Goal: Information Seeking & Learning: Learn about a topic

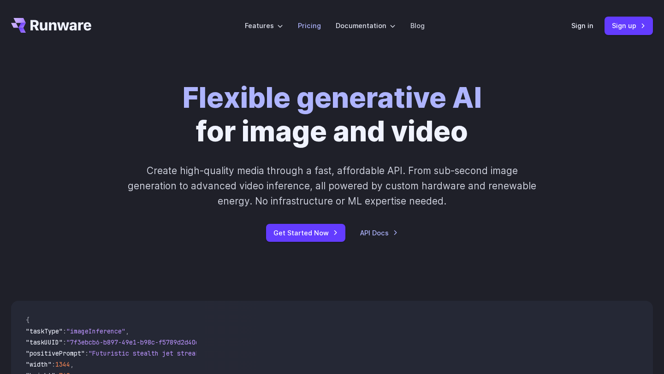
click at [303, 28] on link "Pricing" at bounding box center [309, 25] width 23 height 11
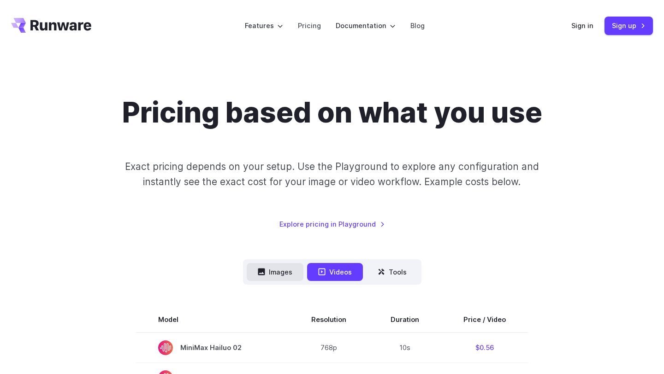
click at [269, 275] on button "Images" at bounding box center [275, 272] width 57 height 18
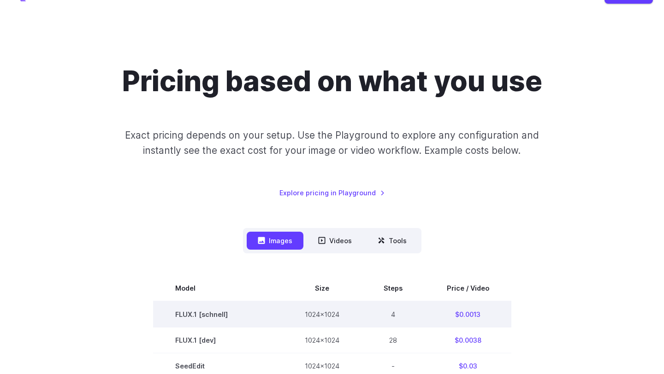
scroll to position [16, 0]
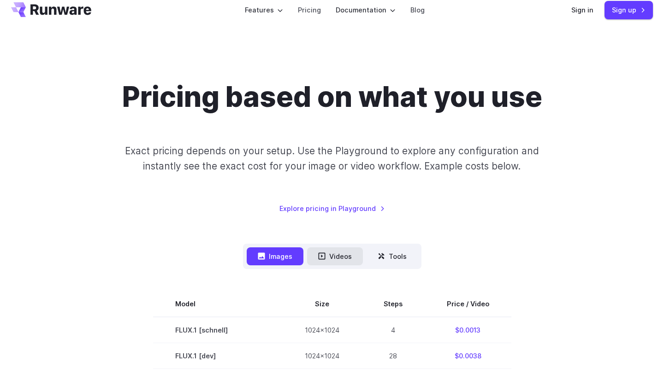
click at [345, 254] on button "Videos" at bounding box center [335, 257] width 56 height 18
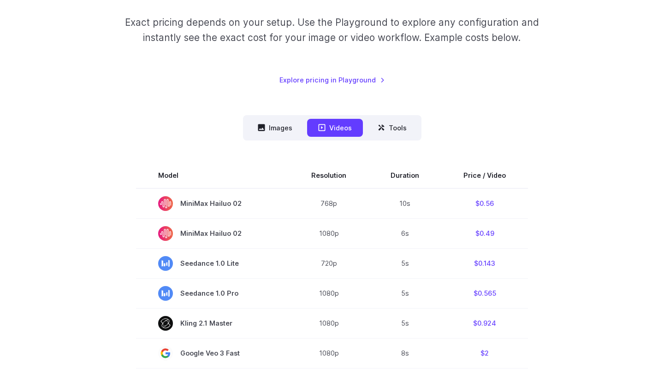
scroll to position [102, 0]
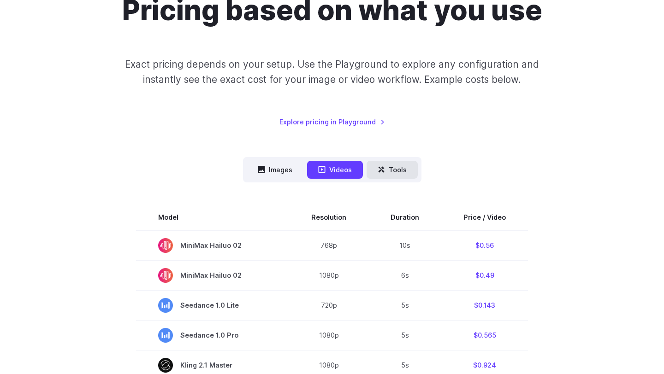
click at [393, 175] on button "Tools" at bounding box center [392, 170] width 51 height 18
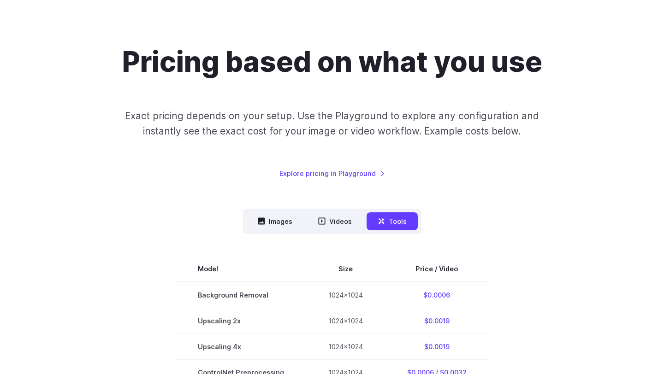
scroll to position [0, 0]
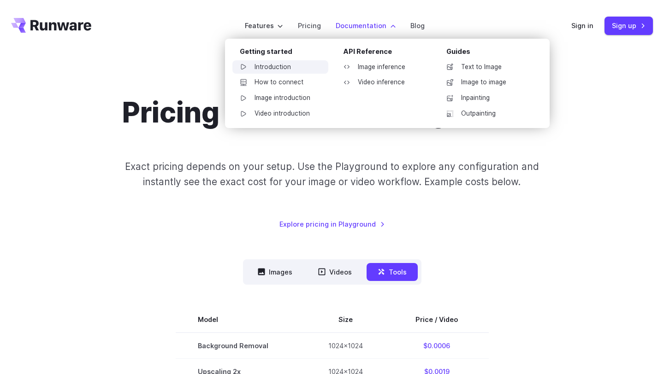
click at [292, 66] on link "Introduction" at bounding box center [280, 67] width 96 height 14
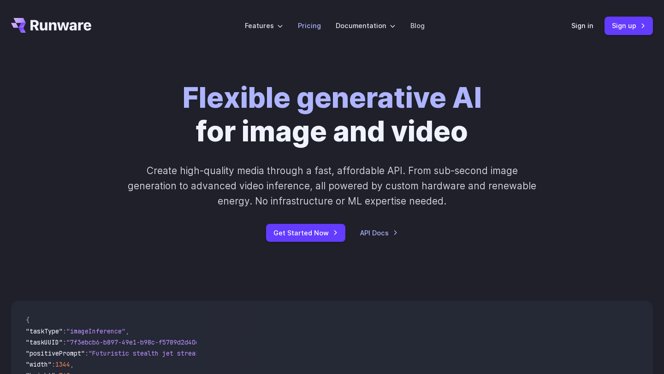
click at [303, 26] on link "Pricing" at bounding box center [309, 25] width 23 height 11
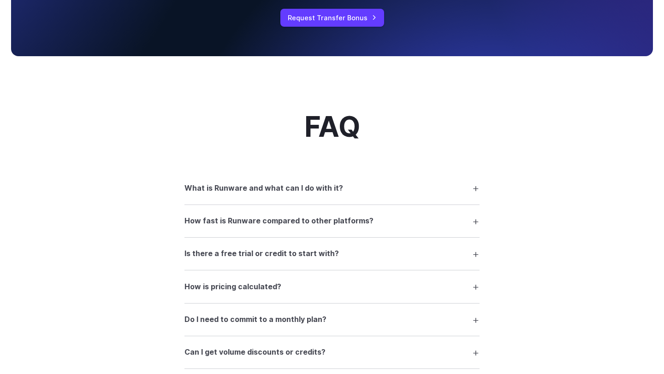
scroll to position [1243, 0]
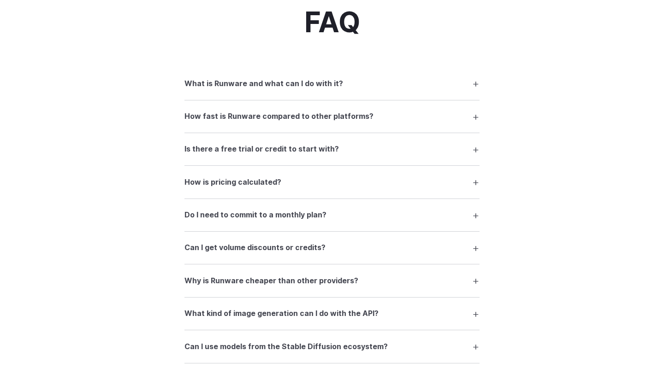
click at [378, 92] on summary "What is Runware and what can I do with it?" at bounding box center [331, 84] width 295 height 18
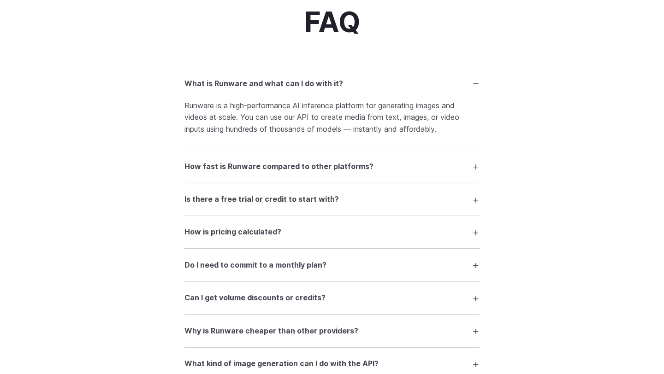
click at [302, 173] on h3 "How fast is Runware compared to other platforms?" at bounding box center [278, 167] width 189 height 12
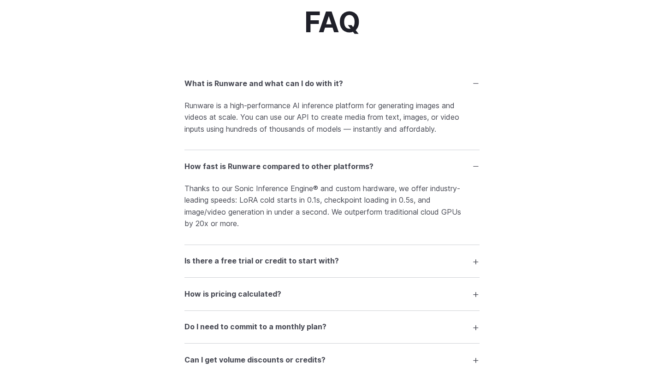
click at [372, 262] on summary "Is there a free trial or credit to start with?" at bounding box center [331, 262] width 295 height 18
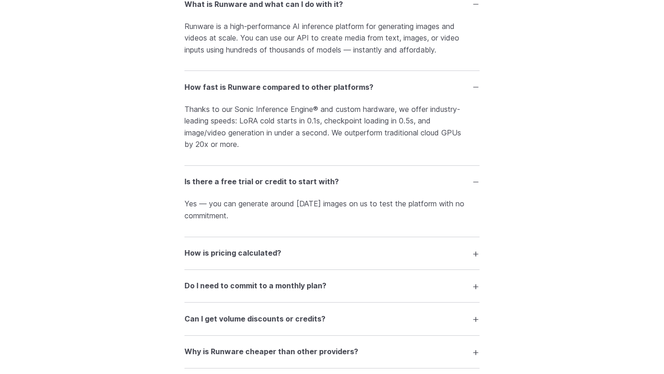
scroll to position [1341, 0]
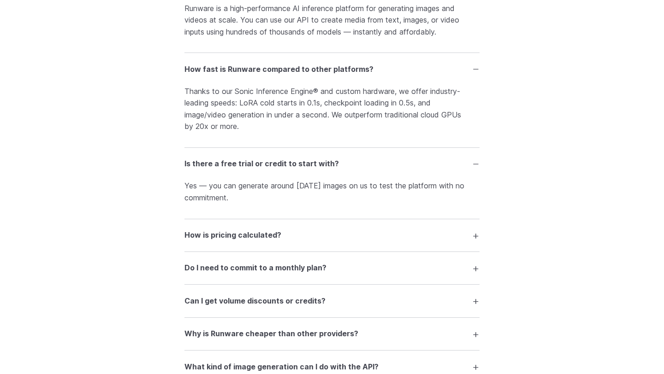
click at [359, 227] on details "How is pricing calculated? Pricing depends on the model, resolution, and durati…" at bounding box center [331, 236] width 295 height 33
click at [359, 239] on summary "How is pricing calculated?" at bounding box center [331, 236] width 295 height 18
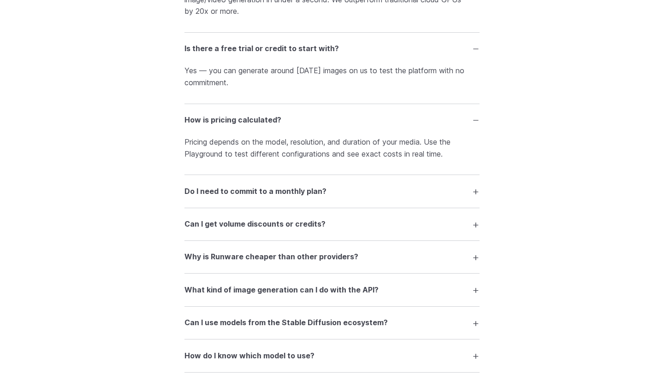
scroll to position [1475, 0]
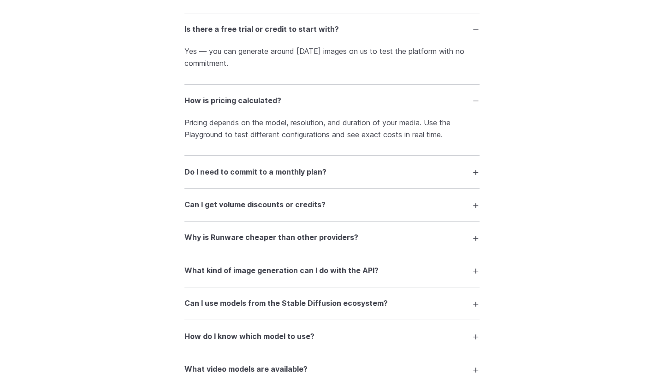
click at [348, 181] on summary "Do I need to commit to a monthly plan?" at bounding box center [331, 172] width 295 height 18
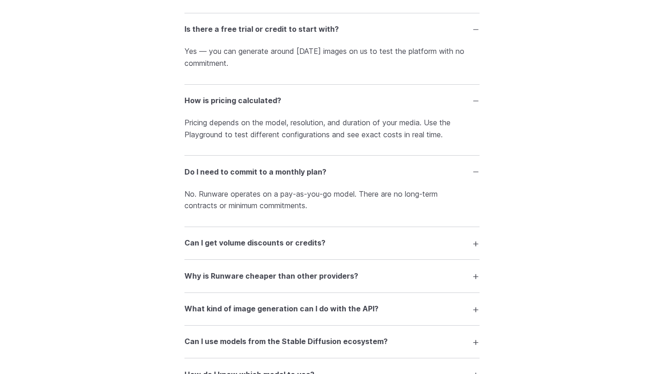
click at [291, 250] on h3 "Can I get volume discounts or credits?" at bounding box center [254, 244] width 141 height 12
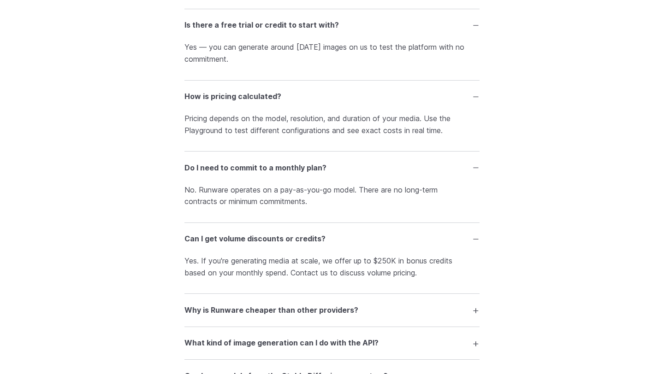
scroll to position [1491, 0]
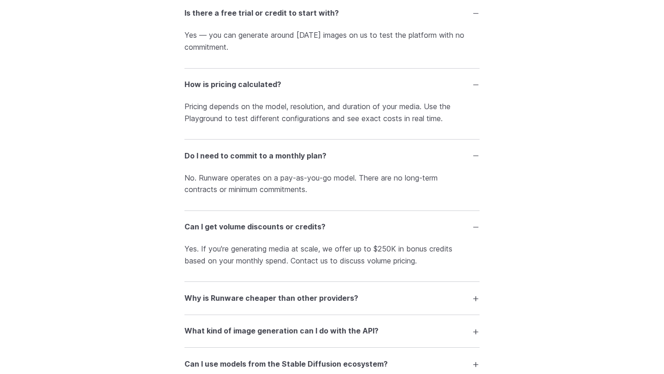
click at [356, 305] on summary "Why is Runware cheaper than other providers?" at bounding box center [331, 299] width 295 height 18
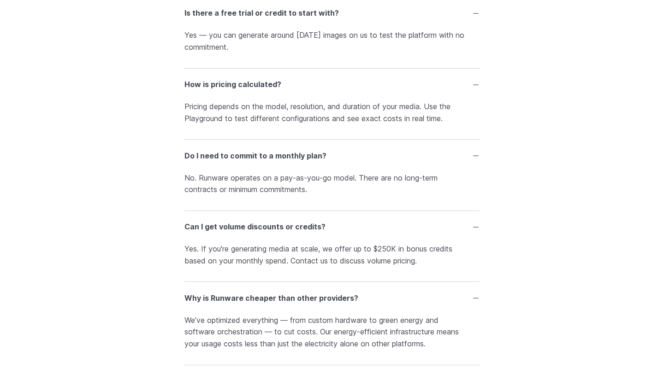
scroll to position [1554, 0]
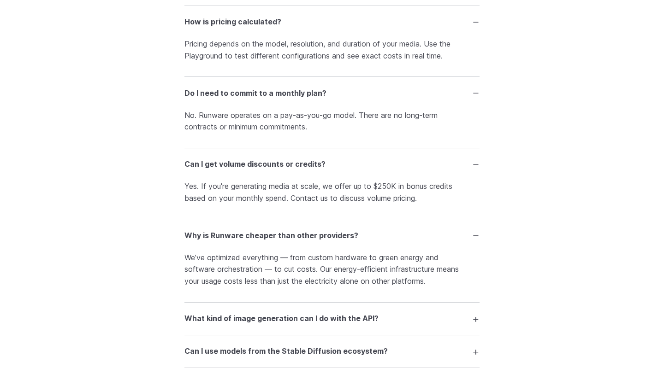
click at [332, 322] on h3 "What kind of image generation can I do with the API?" at bounding box center [281, 319] width 194 height 12
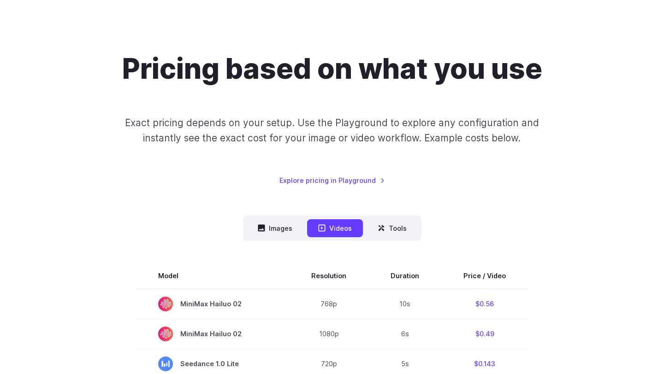
scroll to position [0, 0]
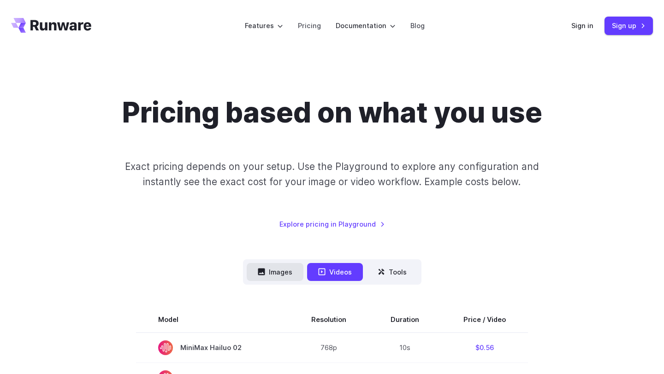
click at [287, 267] on button "Images" at bounding box center [275, 272] width 57 height 18
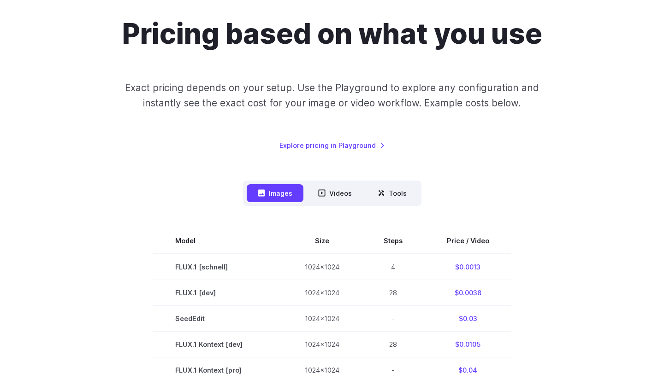
scroll to position [77, 0]
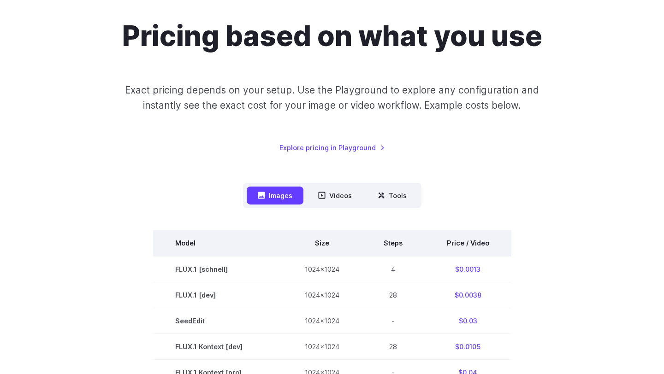
click at [394, 245] on th "Steps" at bounding box center [393, 244] width 63 height 26
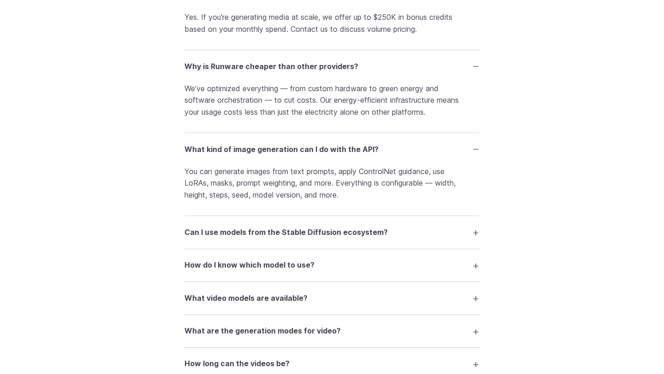
scroll to position [1537, 0]
click at [350, 236] on h3 "Can I use models from the Stable Diffusion ecosystem?" at bounding box center [285, 234] width 203 height 12
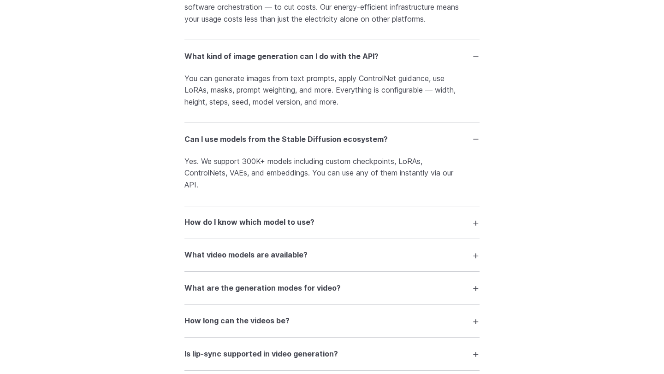
scroll to position [1634, 0]
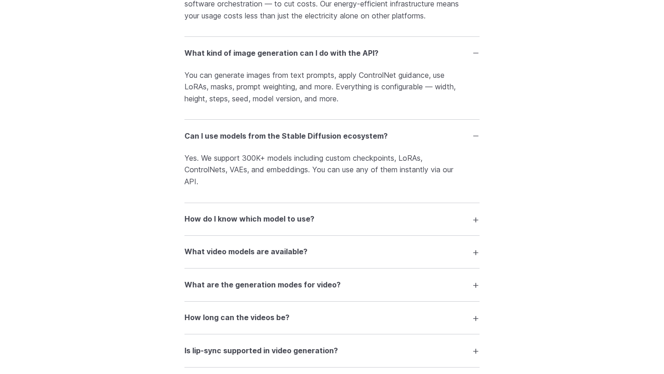
click at [307, 220] on h3 "How do I know which model to use?" at bounding box center [249, 220] width 130 height 12
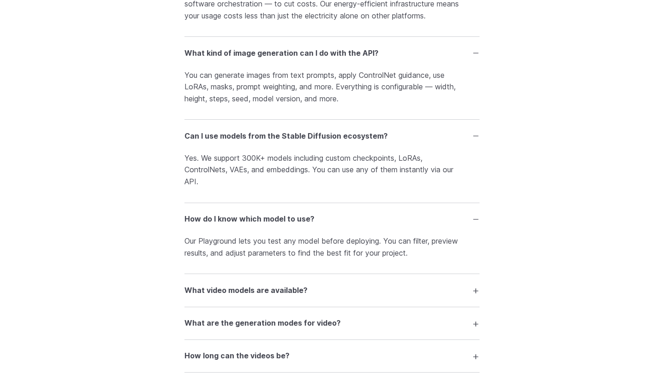
scroll to position [1697, 0]
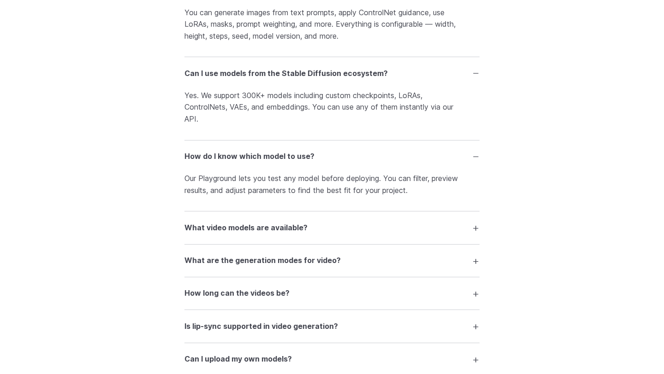
click at [288, 230] on h3 "What video models are available?" at bounding box center [245, 228] width 123 height 12
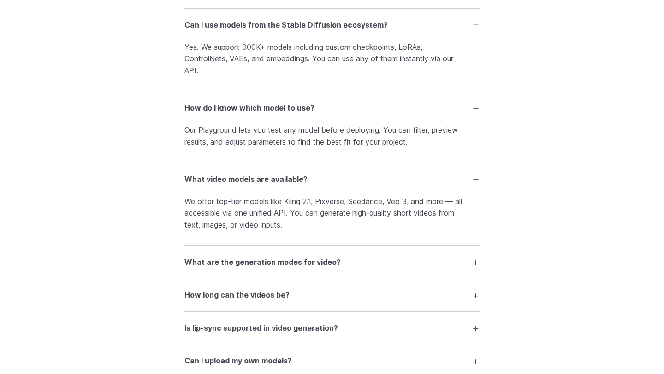
scroll to position [1749, 0]
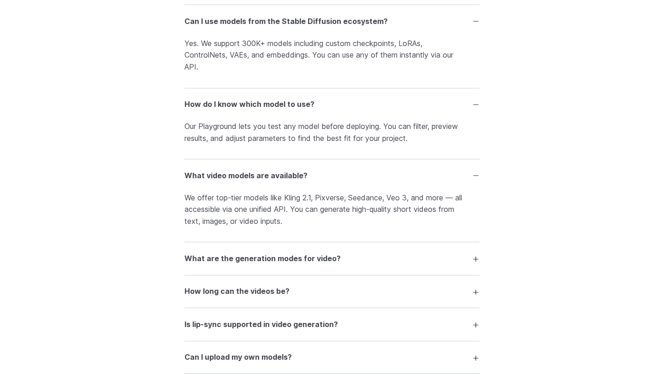
click at [337, 275] on details "What are the generation modes for video? You can generate video from text (T2V)…" at bounding box center [331, 259] width 295 height 33
click at [335, 265] on h3 "What are the generation modes for video?" at bounding box center [262, 259] width 156 height 12
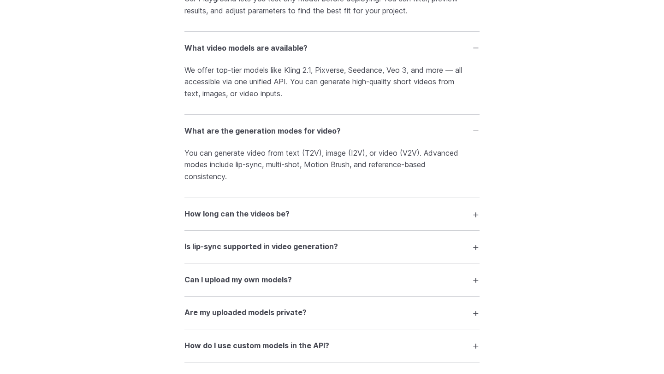
scroll to position [1889, 0]
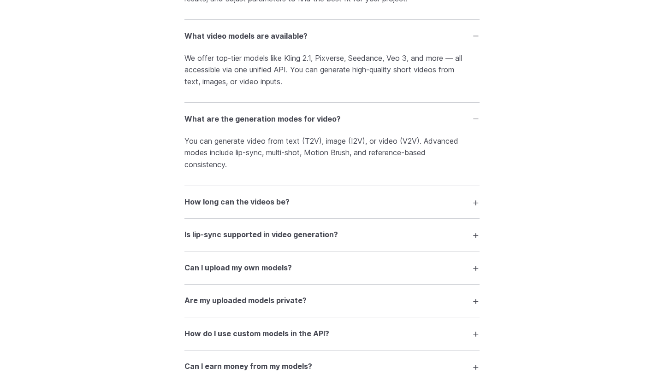
click at [300, 205] on summary "How long can the videos be?" at bounding box center [331, 203] width 295 height 18
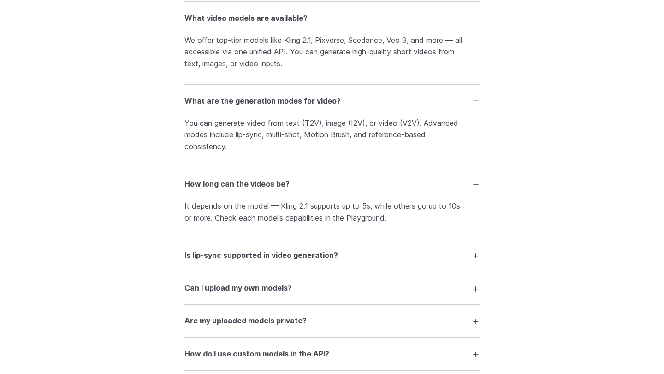
scroll to position [1929, 0]
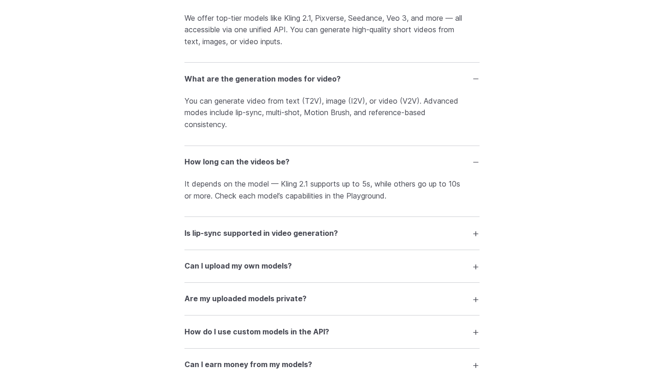
click at [304, 234] on h3 "Is lip-sync supported in video generation?" at bounding box center [261, 234] width 154 height 12
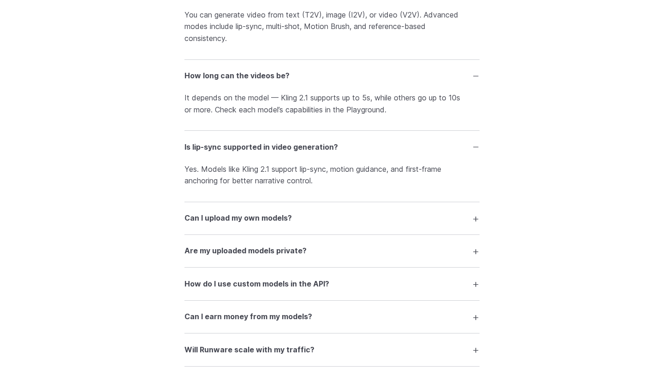
scroll to position [2017, 0]
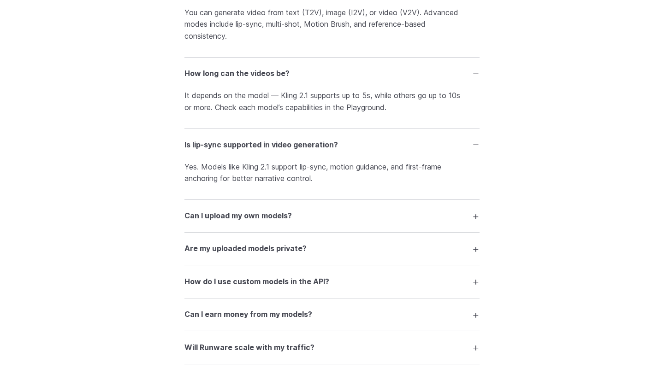
click at [298, 214] on summary "Can I upload my own models?" at bounding box center [331, 217] width 295 height 18
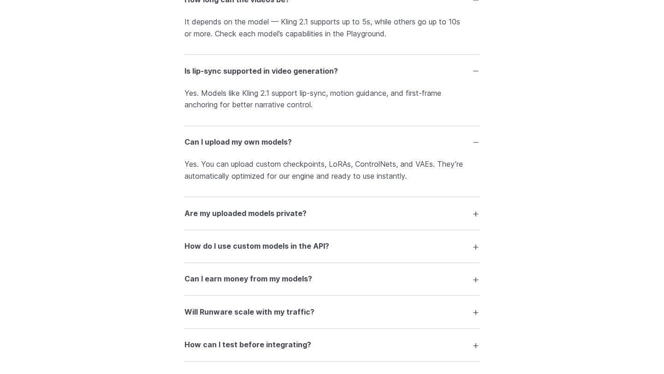
scroll to position [2092, 0]
click at [391, 221] on summary "Are my uploaded models private?" at bounding box center [331, 213] width 295 height 18
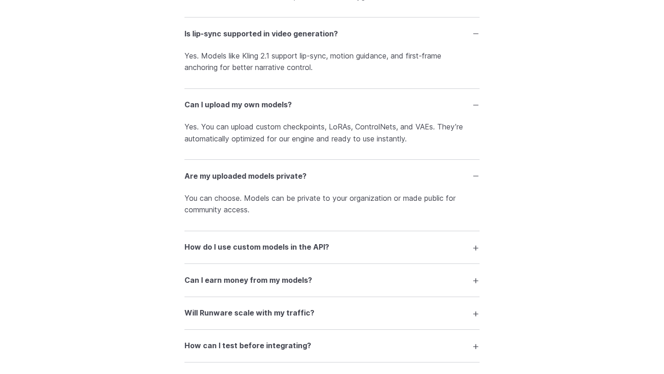
scroll to position [2138, 0]
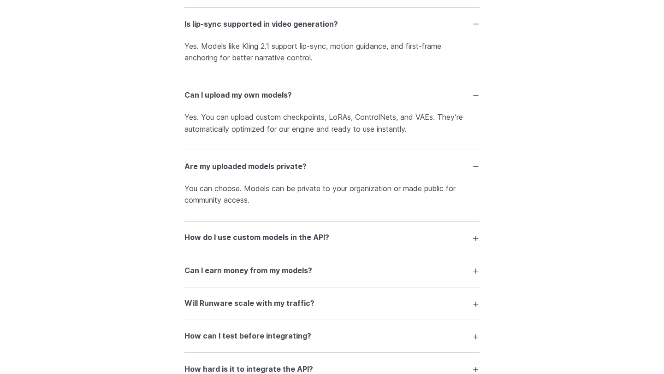
click at [328, 242] on summary "How do I use custom models in the API?" at bounding box center [331, 238] width 295 height 18
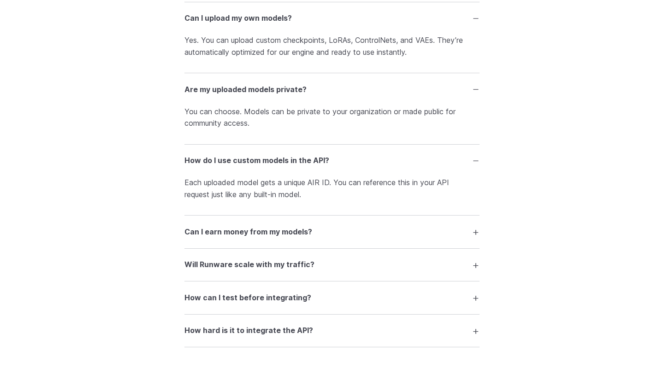
scroll to position [2226, 0]
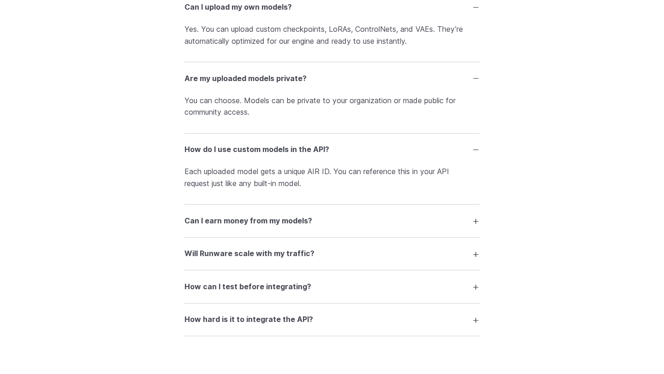
click at [341, 229] on summary "Can I earn money from my models?" at bounding box center [331, 221] width 295 height 18
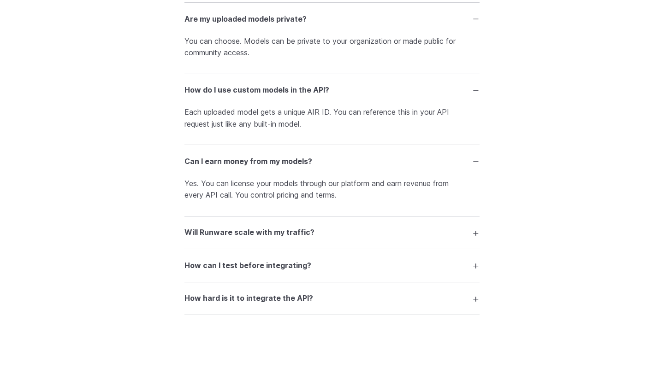
scroll to position [2291, 0]
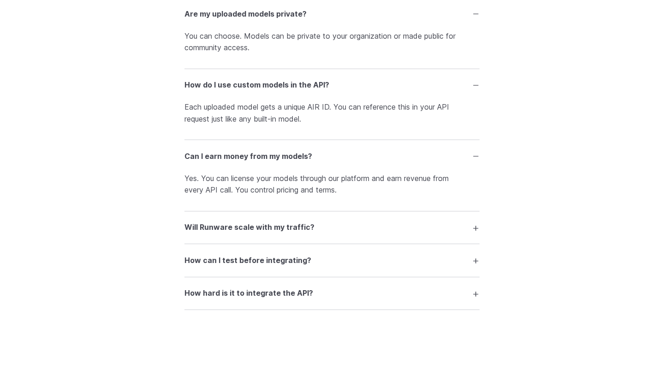
click at [363, 229] on summary "Will Runware scale with my traffic?" at bounding box center [331, 228] width 295 height 18
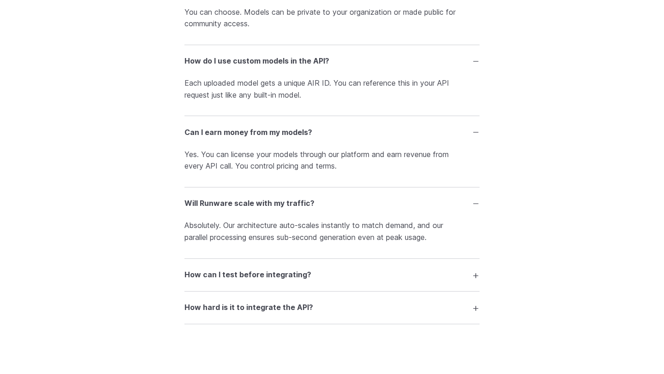
scroll to position [2359, 0]
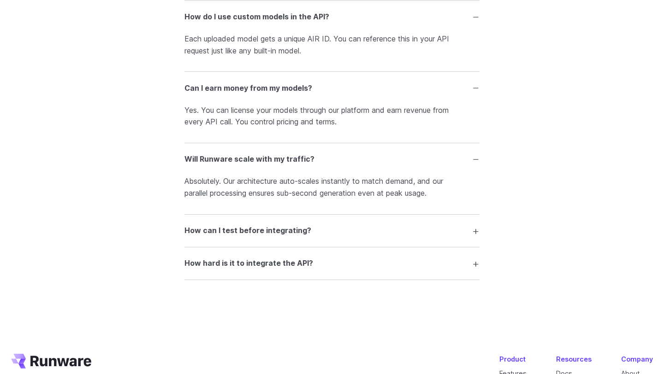
click at [242, 237] on h3 "How can I test before integrating?" at bounding box center [247, 231] width 127 height 12
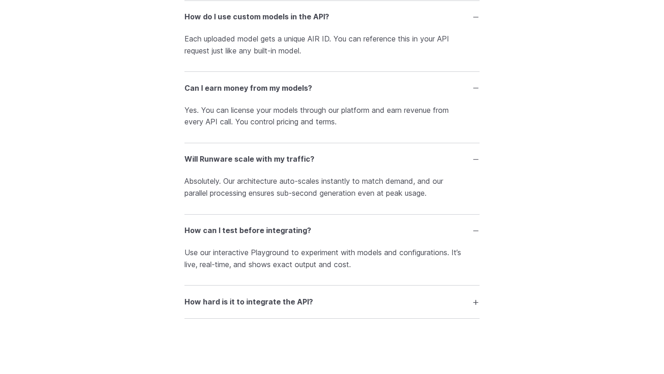
click at [262, 308] on h3 "How hard is it to integrate the API?" at bounding box center [248, 303] width 129 height 12
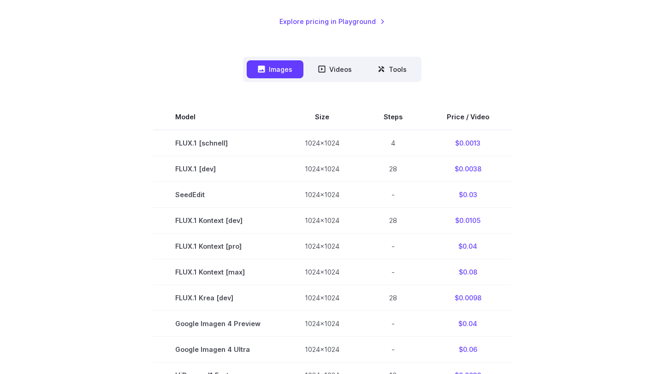
scroll to position [0, 0]
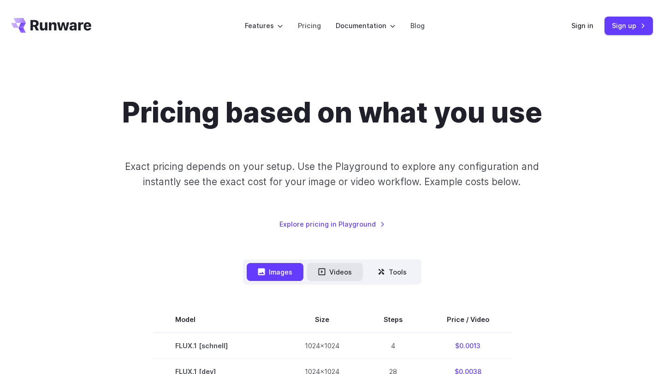
click at [323, 273] on icon at bounding box center [321, 271] width 7 height 7
click at [338, 273] on button "Videos" at bounding box center [335, 272] width 56 height 18
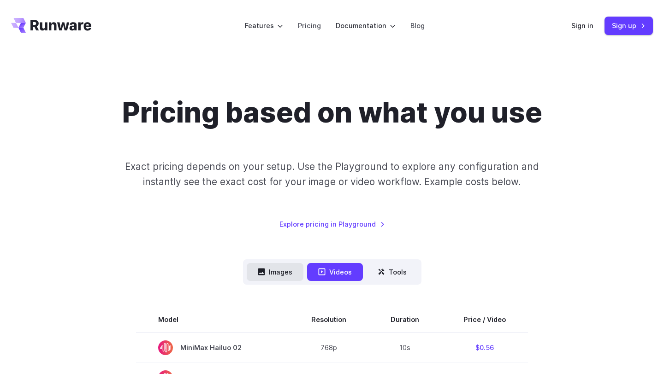
click at [299, 267] on button "Images" at bounding box center [275, 272] width 57 height 18
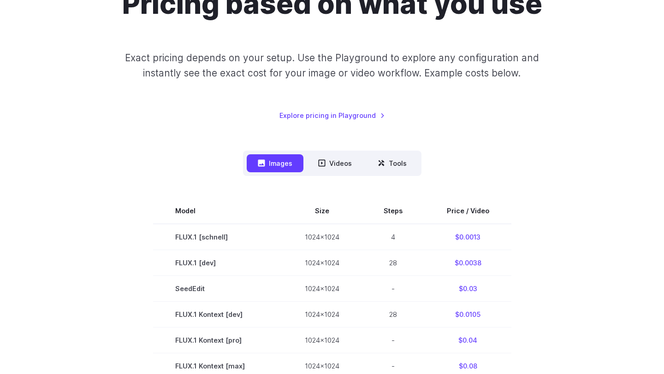
scroll to position [103, 0]
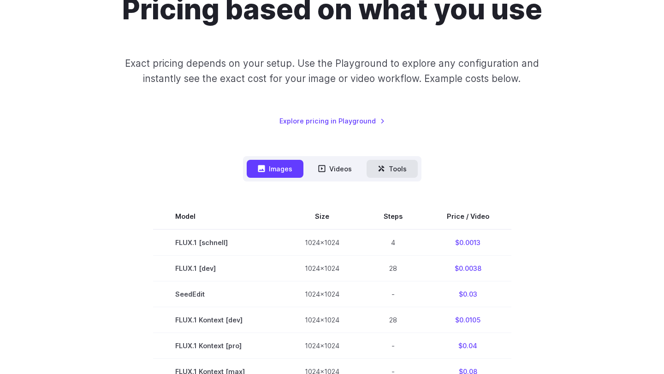
click at [388, 170] on button "Tools" at bounding box center [392, 169] width 51 height 18
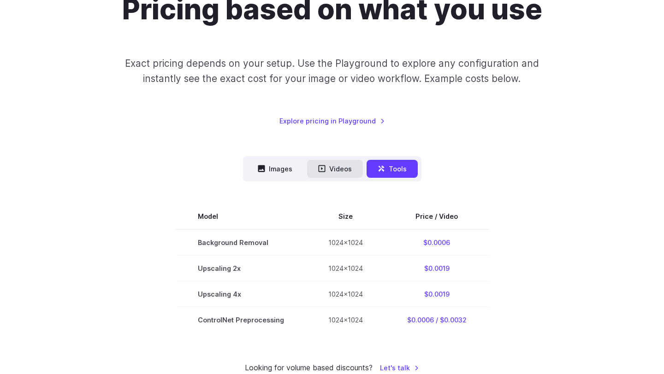
click at [346, 172] on button "Videos" at bounding box center [335, 169] width 56 height 18
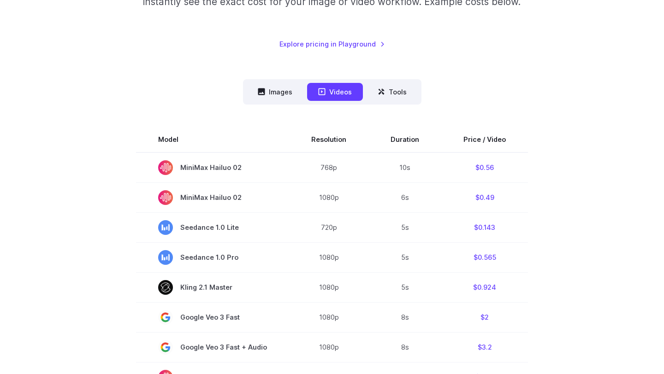
scroll to position [0, 0]
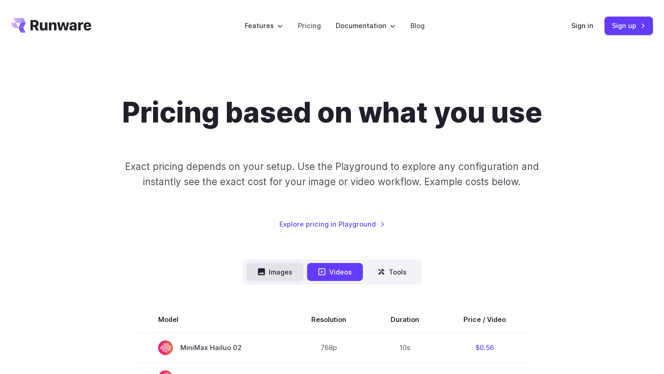
click at [278, 278] on button "Images" at bounding box center [275, 272] width 57 height 18
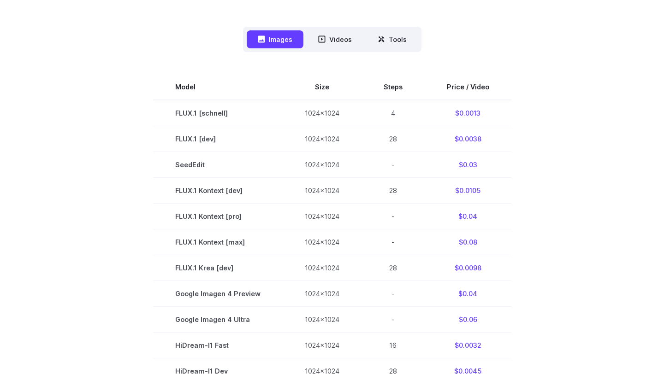
scroll to position [220, 0]
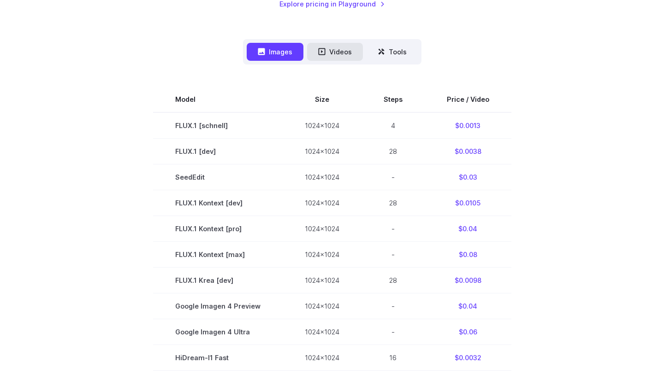
click at [322, 51] on icon at bounding box center [321, 51] width 7 height 7
click at [345, 53] on button "Videos" at bounding box center [335, 52] width 56 height 18
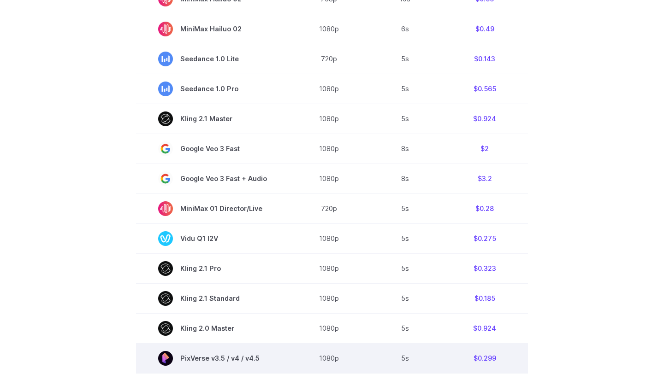
scroll to position [346, 0]
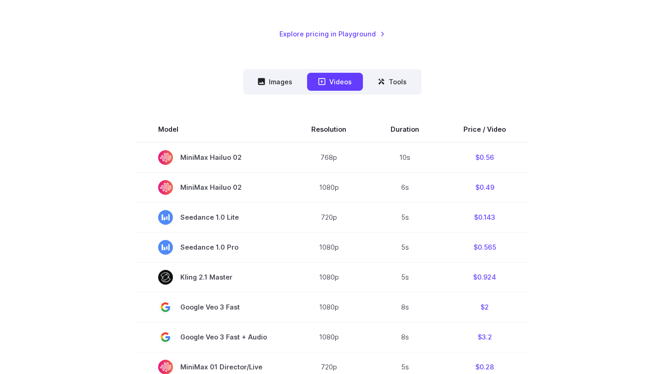
scroll to position [190, 0]
click at [388, 78] on button "Tools" at bounding box center [392, 82] width 51 height 18
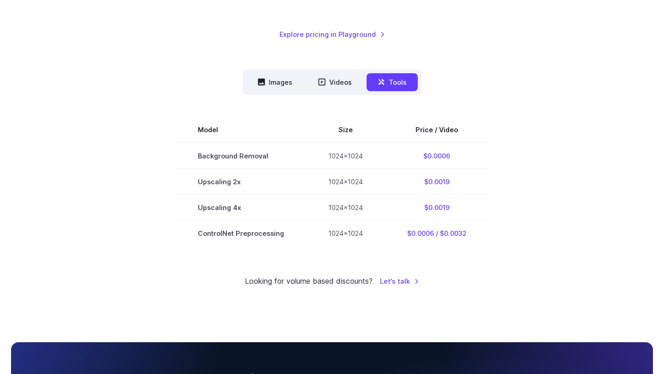
scroll to position [0, 0]
